Goal: Transaction & Acquisition: Book appointment/travel/reservation

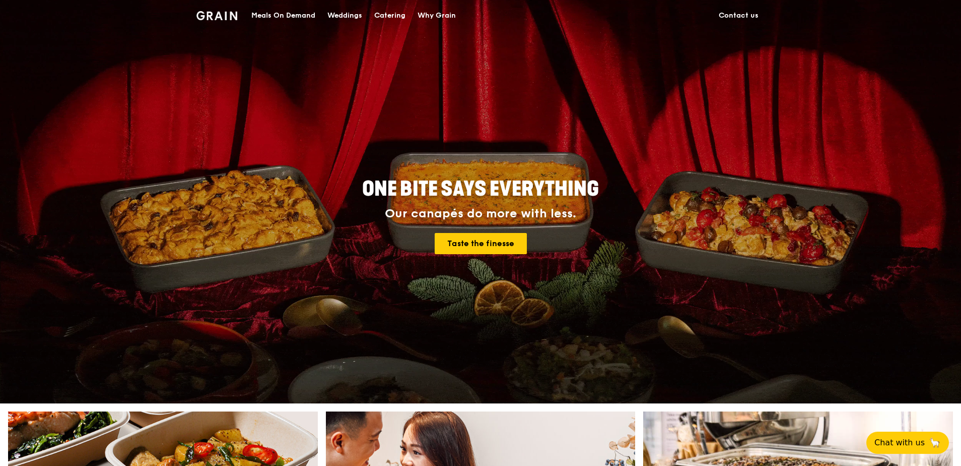
click at [296, 16] on div "Meals On Demand" at bounding box center [283, 16] width 64 height 30
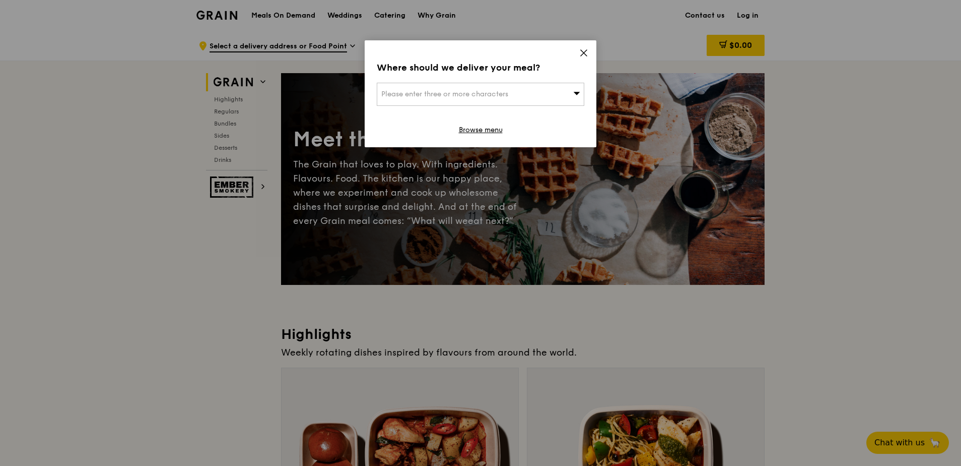
click at [587, 50] on icon at bounding box center [584, 53] width 6 height 6
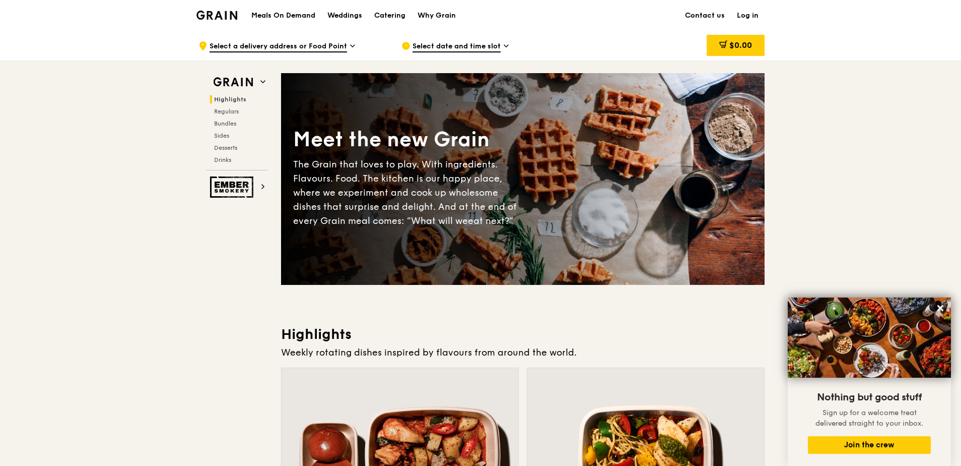
click at [229, 12] on img at bounding box center [216, 15] width 41 height 9
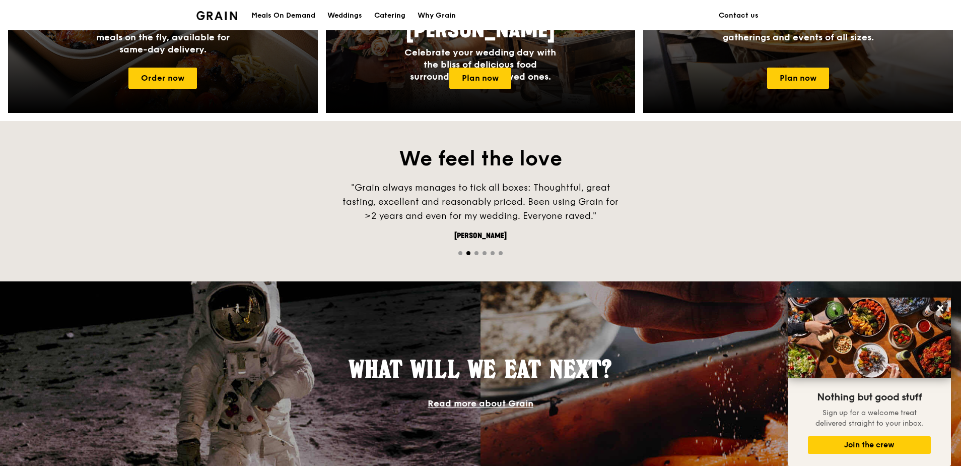
scroll to position [426, 0]
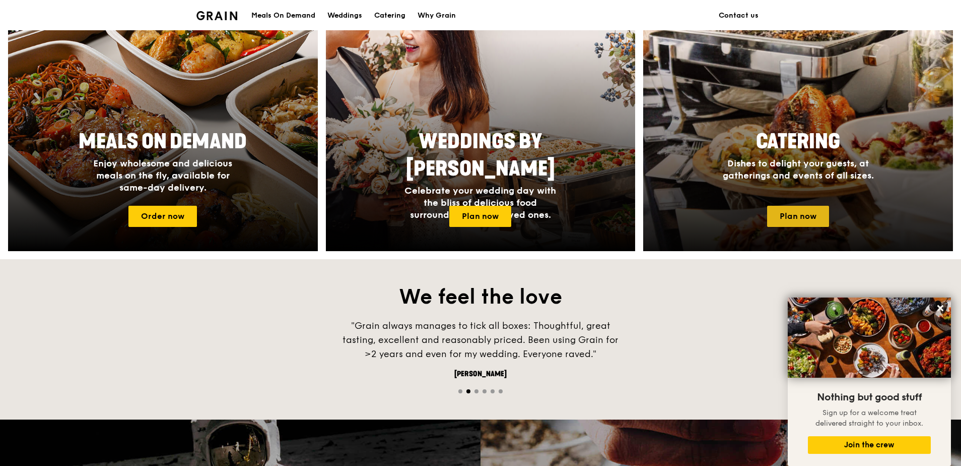
click at [808, 209] on link "Plan now" at bounding box center [798, 216] width 62 height 21
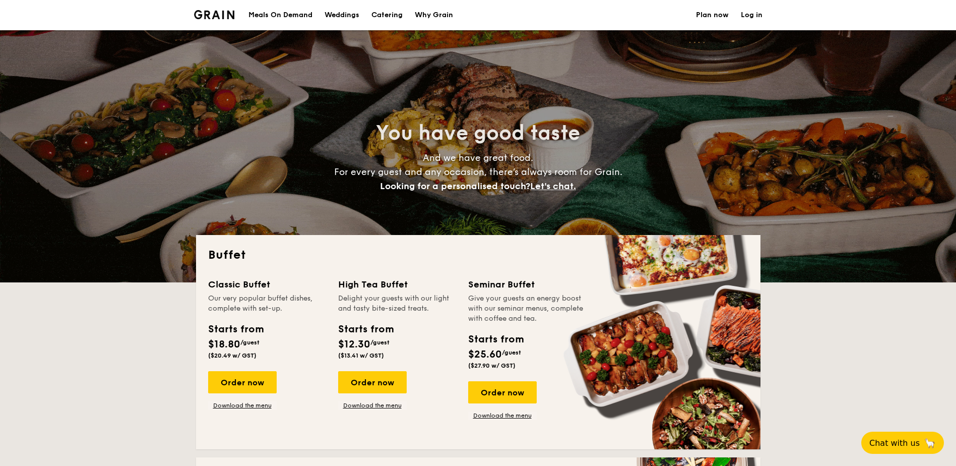
select select
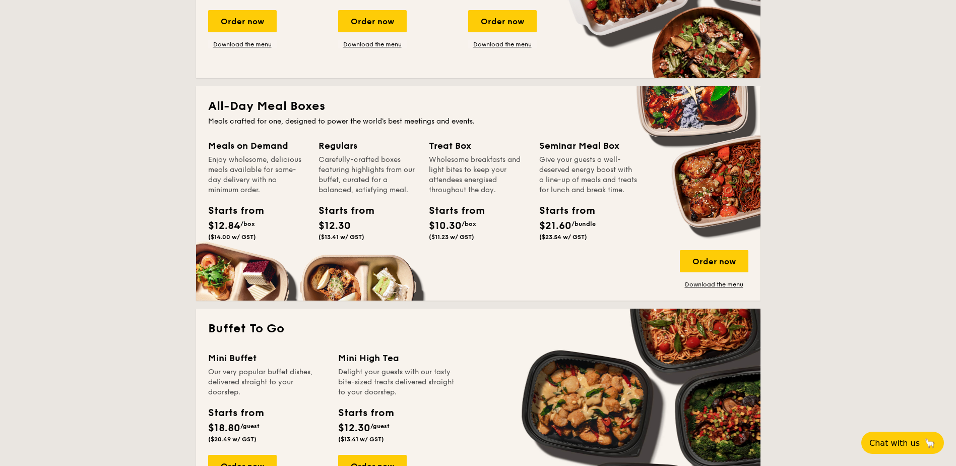
scroll to position [353, 0]
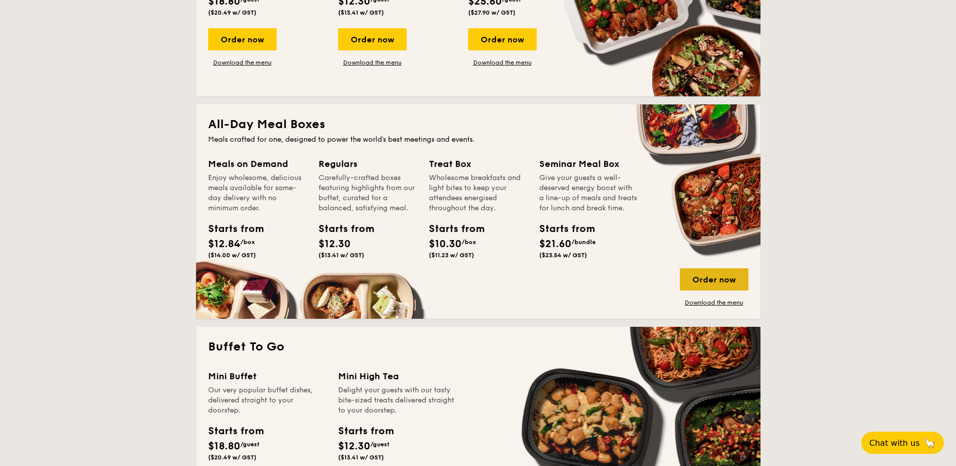
click at [707, 280] on div "Order now" at bounding box center [714, 279] width 69 height 22
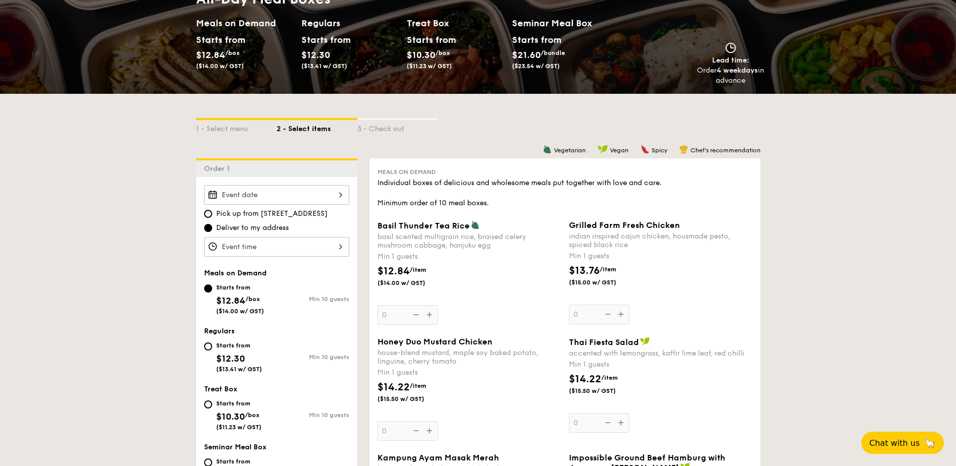
scroll to position [151, 0]
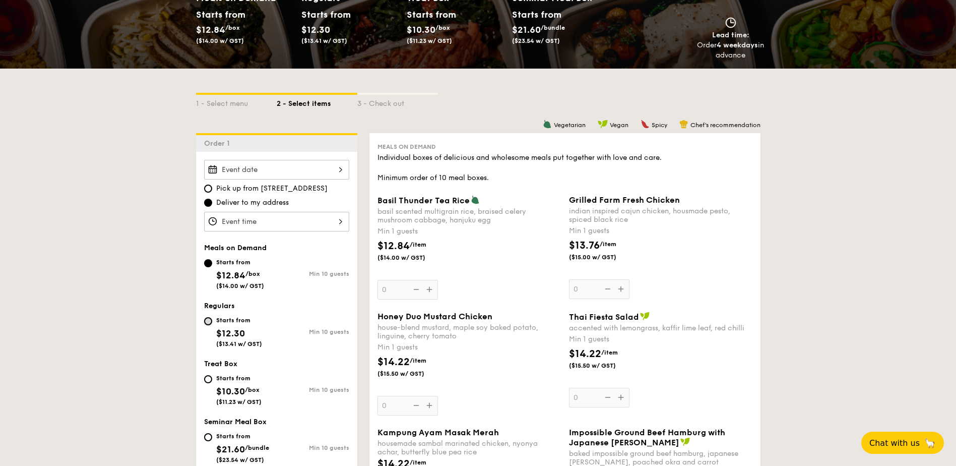
click at [206, 318] on input "Starts from $12.30 ($13.41 w/ GST) Min 10 guests" at bounding box center [208, 321] width 8 height 8
radio input "true"
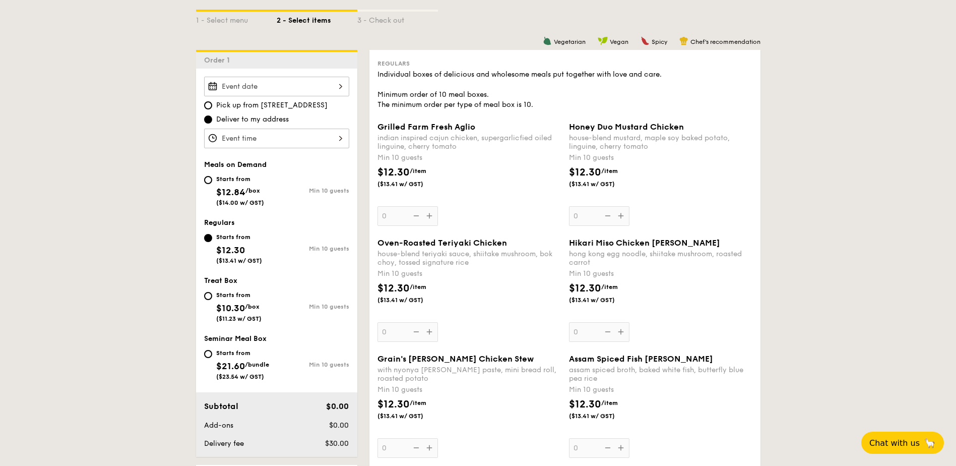
scroll to position [252, 0]
